Goal: Task Accomplishment & Management: Manage account settings

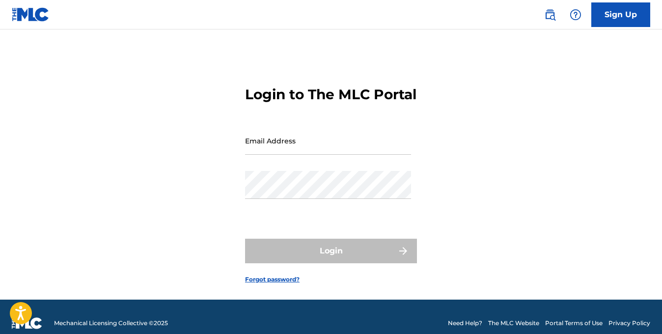
click at [257, 284] on link "Forgot password?" at bounding box center [272, 279] width 55 height 9
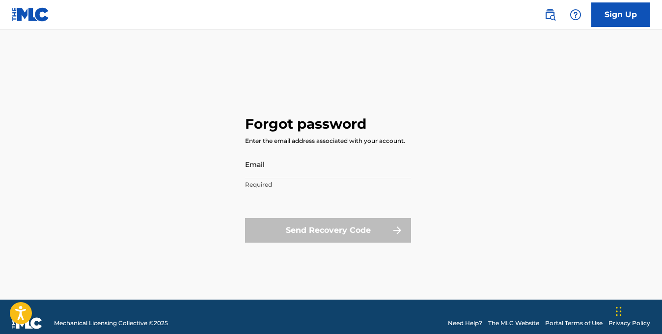
click at [277, 171] on input "Email" at bounding box center [328, 164] width 166 height 28
type input "[EMAIL_ADDRESS][DOMAIN_NAME]"
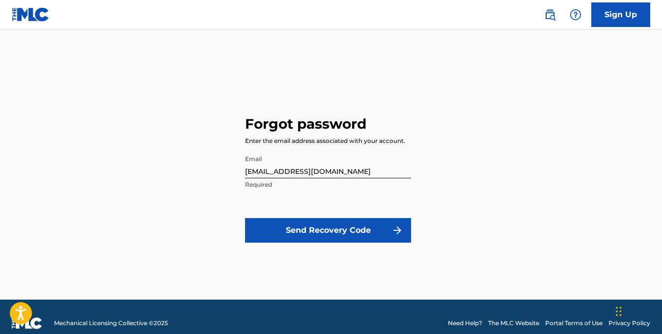
click at [314, 233] on button "Send Recovery Code" at bounding box center [328, 230] width 166 height 25
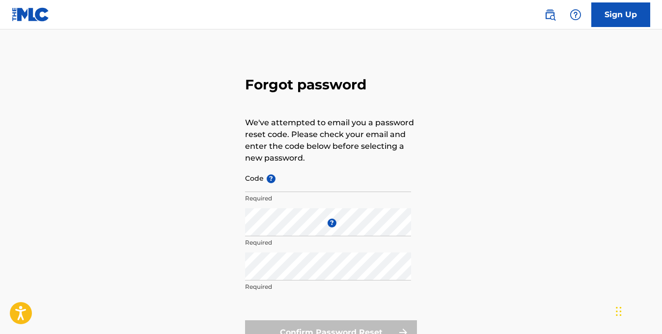
scroll to position [34, 0]
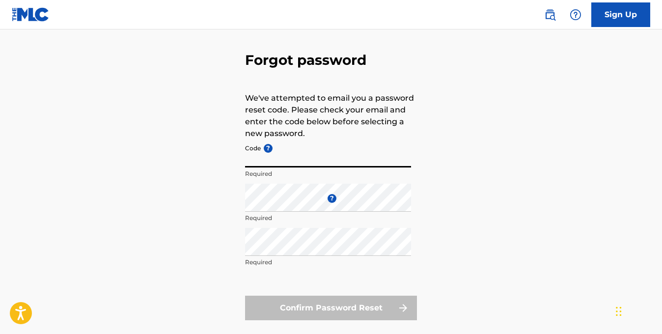
paste input "_ac641c4bde637f61ffa7ed391baf"
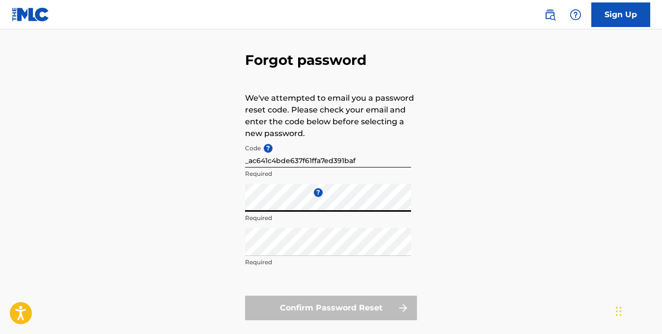
click at [229, 201] on div "Forgot password We've attempted to email you a password reset code. Please chec…" at bounding box center [331, 184] width 662 height 328
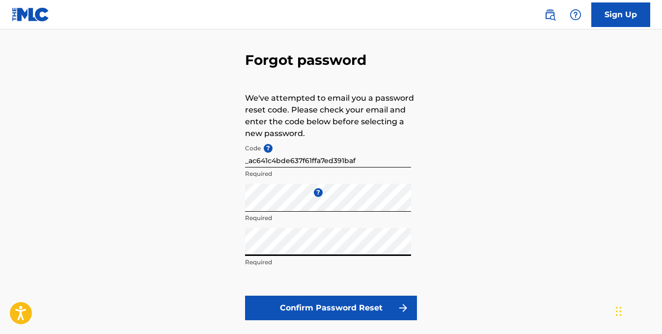
click at [369, 308] on button "Confirm Password Reset" at bounding box center [331, 308] width 172 height 25
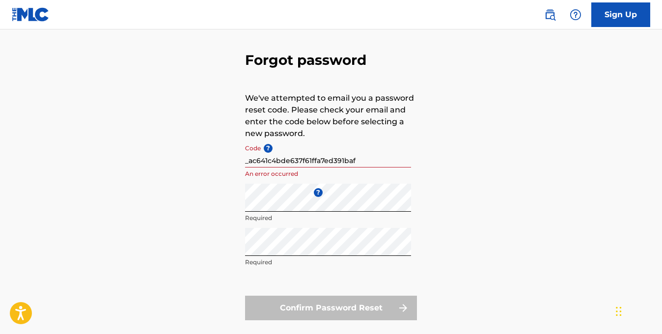
click at [251, 162] on input "_ac641c4bde637f61ffa7ed391baf" at bounding box center [328, 154] width 166 height 28
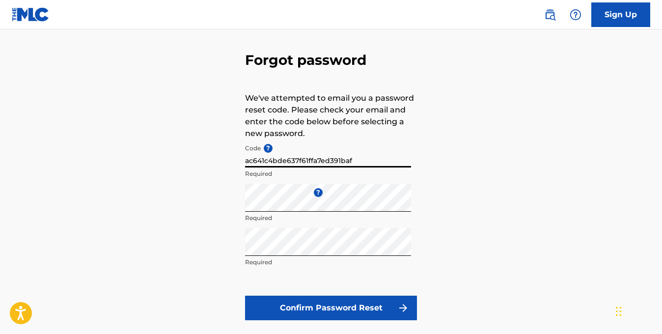
type input "ac641c4bde637f61ffa7ed391baf"
click at [245, 296] on button "Confirm Password Reset" at bounding box center [331, 308] width 172 height 25
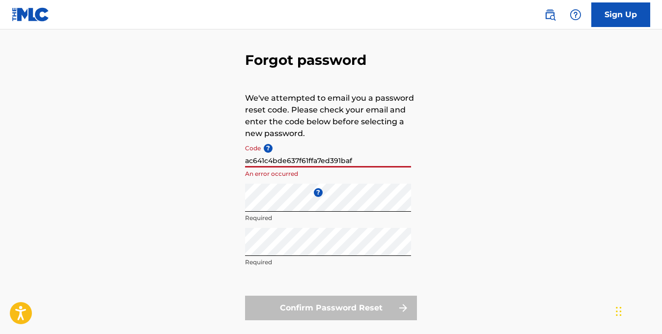
drag, startPoint x: 367, startPoint y: 162, endPoint x: 164, endPoint y: 159, distance: 202.5
click at [164, 159] on div "Forgot password We've attempted to email you a password reset code. Please chec…" at bounding box center [331, 184] width 662 height 328
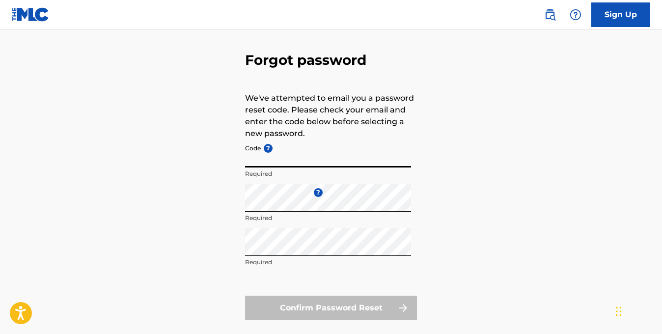
paste input "FP_ac641c4bde637f61ffa7ed391baf"
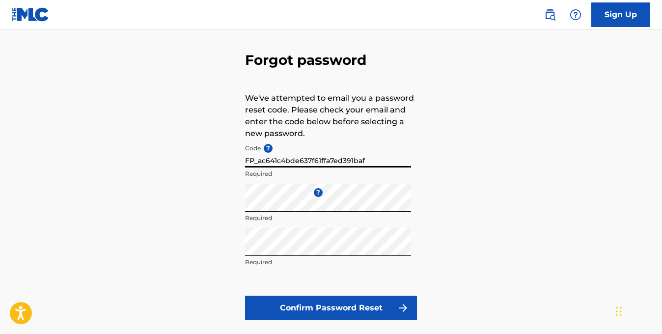
type input "FP_ac641c4bde637f61ffa7ed391baf"
click at [328, 303] on button "Confirm Password Reset" at bounding box center [331, 308] width 172 height 25
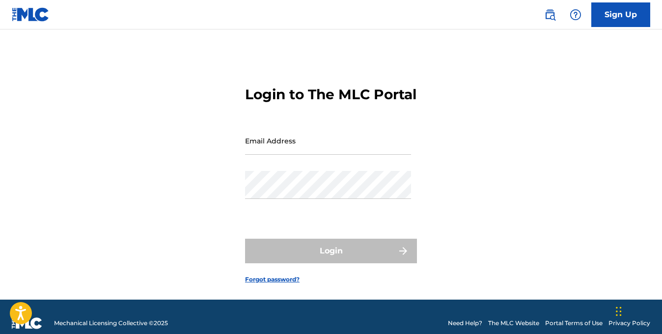
click at [274, 155] on input "Email Address" at bounding box center [328, 141] width 166 height 28
type input "[EMAIL_ADDRESS][DOMAIN_NAME]"
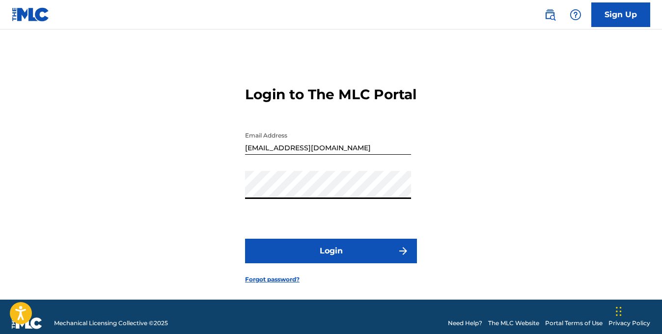
click at [336, 263] on button "Login" at bounding box center [331, 251] width 172 height 25
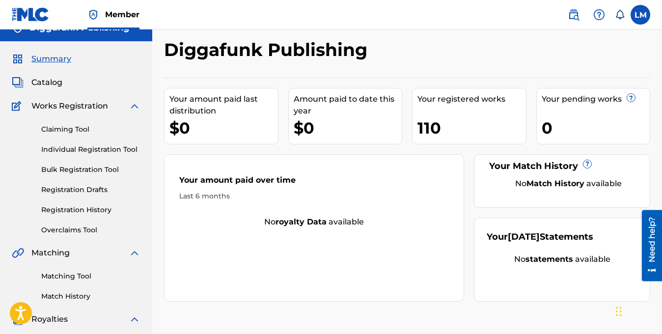
scroll to position [10, 0]
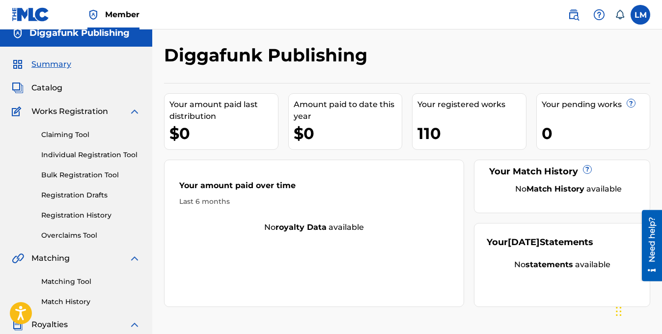
click at [52, 64] on span "Summary" at bounding box center [51, 64] width 40 height 12
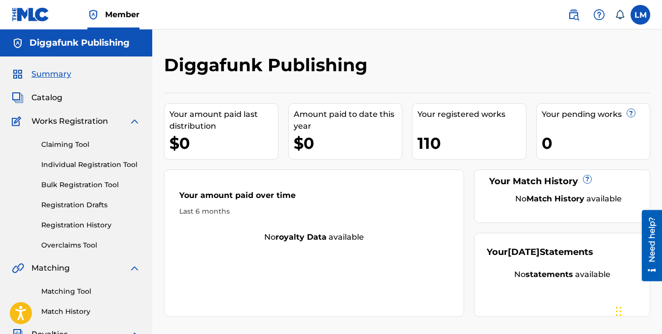
click at [52, 77] on span "Summary" at bounding box center [51, 74] width 40 height 12
click at [45, 100] on span "Catalog" at bounding box center [46, 98] width 31 height 12
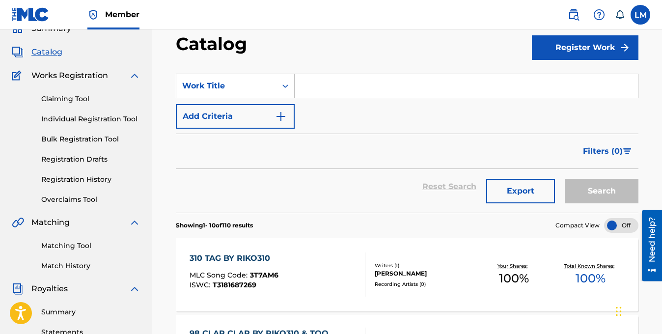
scroll to position [37, 0]
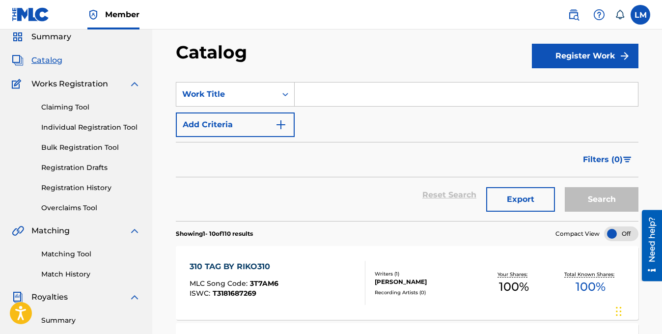
click at [641, 12] on label at bounding box center [641, 15] width 20 height 20
click at [641, 15] on input "[PERSON_NAME] [EMAIL_ADDRESS][DOMAIN_NAME] Notification Preferences Profile Log…" at bounding box center [641, 15] width 0 height 0
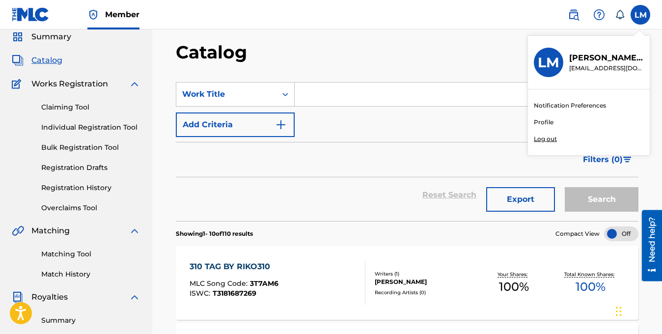
click at [546, 121] on link "Profile" at bounding box center [544, 122] width 20 height 9
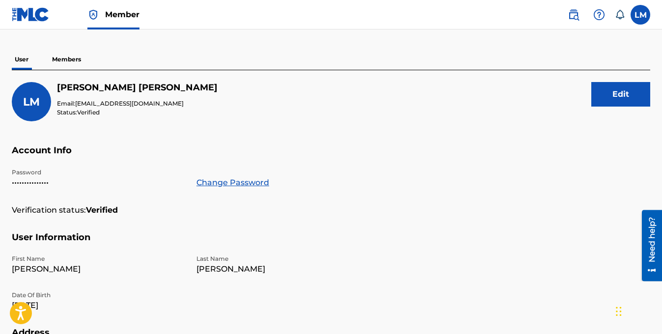
scroll to position [80, 0]
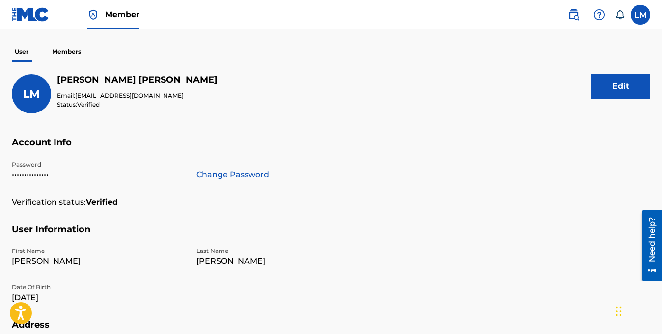
click at [64, 50] on p "Members" at bounding box center [66, 51] width 35 height 21
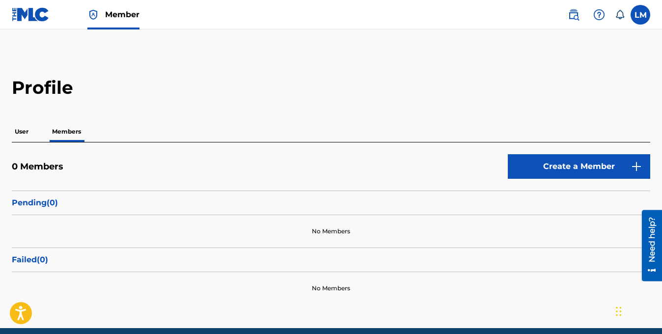
click at [645, 13] on label at bounding box center [641, 15] width 20 height 20
click at [641, 15] on input "[PERSON_NAME] [EMAIL_ADDRESS][DOMAIN_NAME] Notification Preferences Profile Log…" at bounding box center [641, 15] width 0 height 0
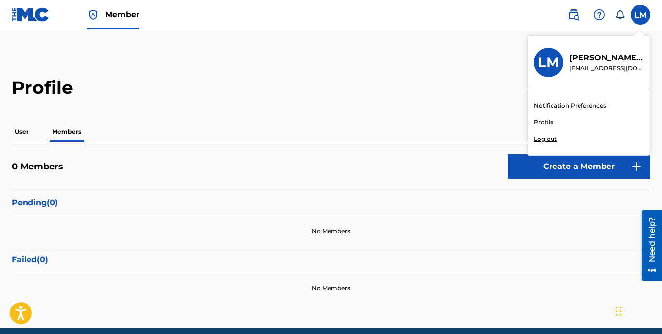
click at [549, 140] on p "Log out" at bounding box center [545, 139] width 23 height 9
click at [641, 15] on input "[PERSON_NAME] [EMAIL_ADDRESS][DOMAIN_NAME] Notification Preferences Profile Log…" at bounding box center [641, 15] width 0 height 0
